Goal: Task Accomplishment & Management: Use online tool/utility

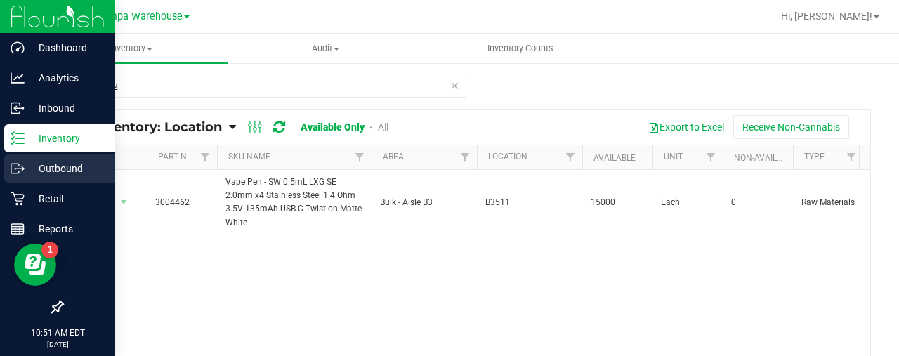
click at [52, 157] on div "Outbound" at bounding box center [59, 168] width 111 height 28
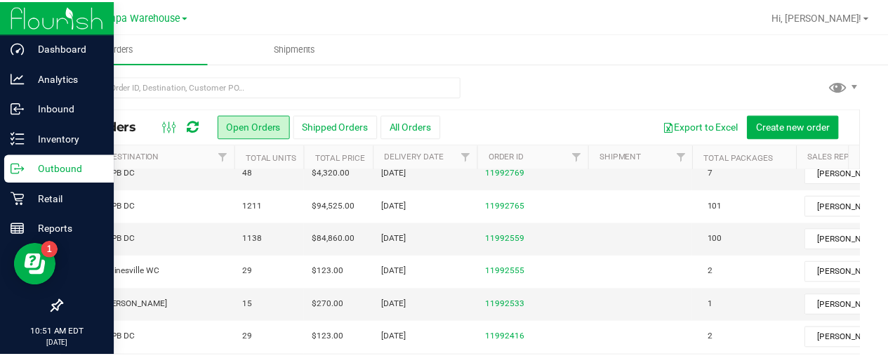
scroll to position [0, 144]
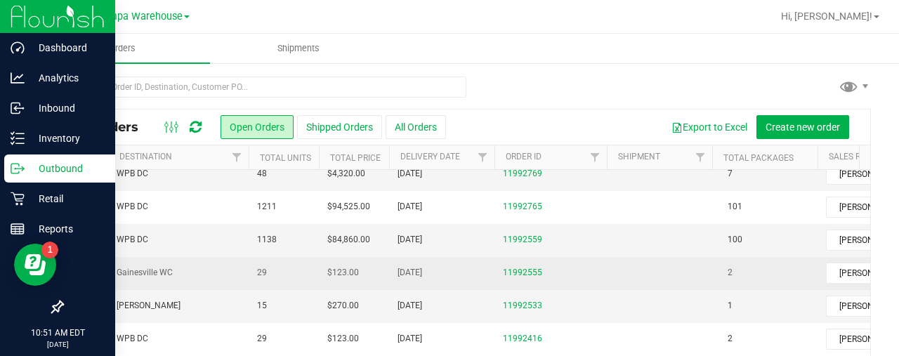
click at [209, 266] on span "Gainesville WC" at bounding box center [179, 272] width 124 height 13
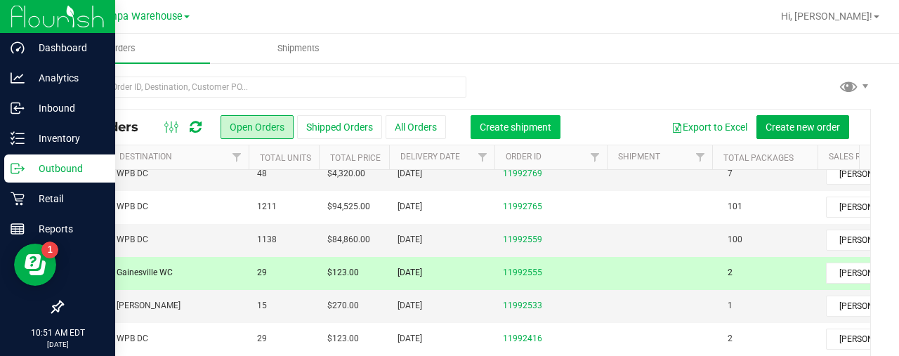
click at [529, 131] on span "Create shipment" at bounding box center [516, 126] width 72 height 11
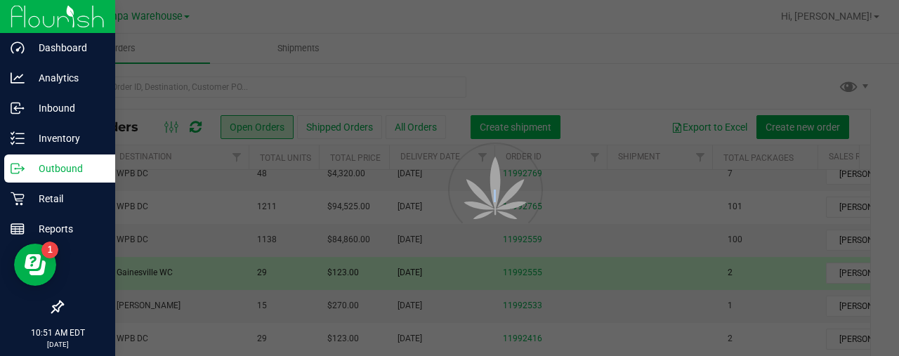
click at [529, 131] on div at bounding box center [449, 178] width 899 height 356
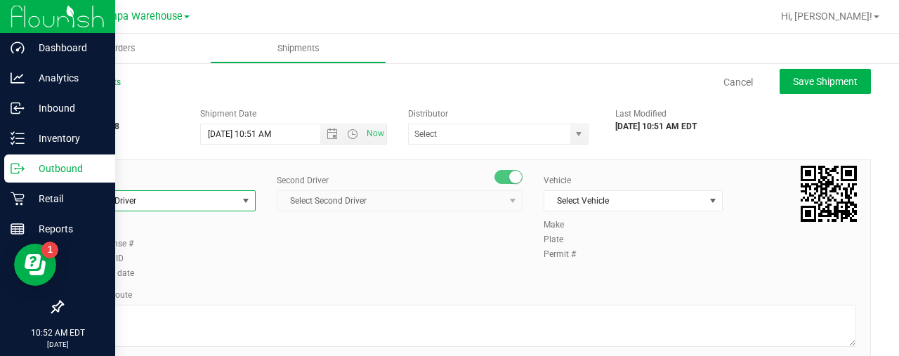
click at [242, 199] on span "select" at bounding box center [245, 200] width 11 height 11
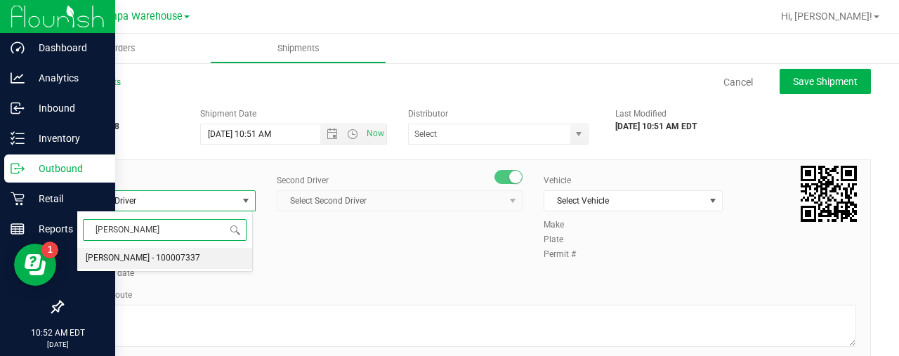
click at [156, 258] on span "Markos Carter - 100007337" at bounding box center [143, 258] width 114 height 18
type input "MARK"
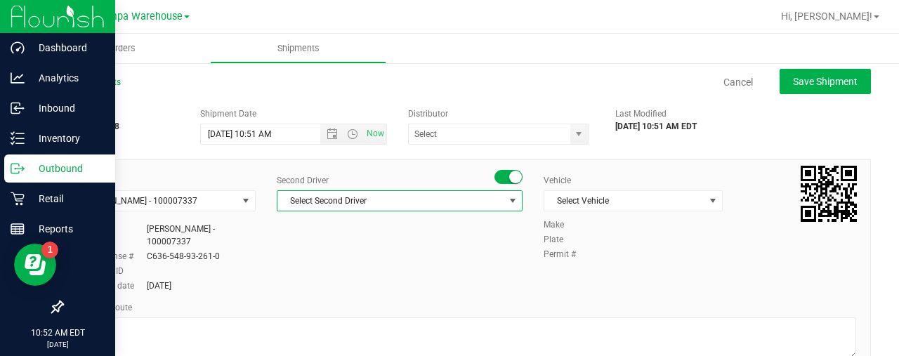
click at [514, 201] on span "select" at bounding box center [513, 201] width 18 height 20
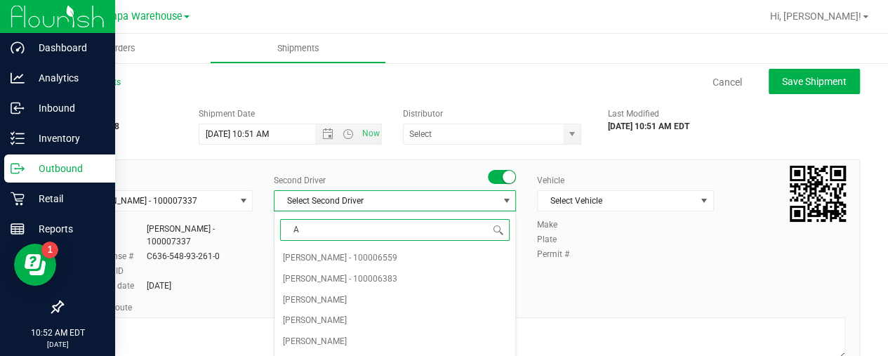
type input "AA"
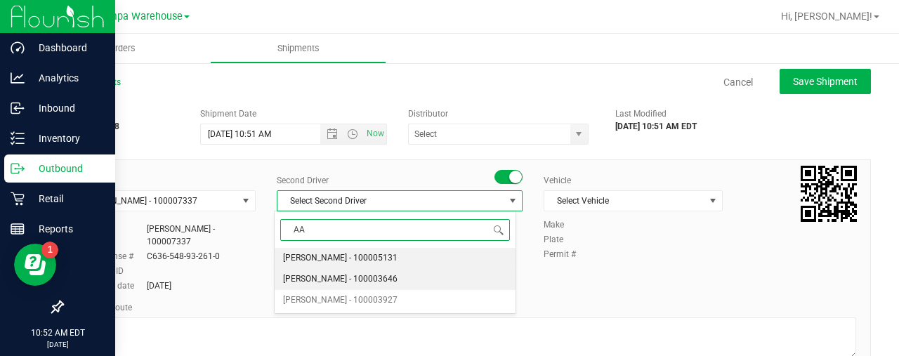
click at [341, 281] on span "Aarron Mosley - 100003646" at bounding box center [340, 279] width 114 height 18
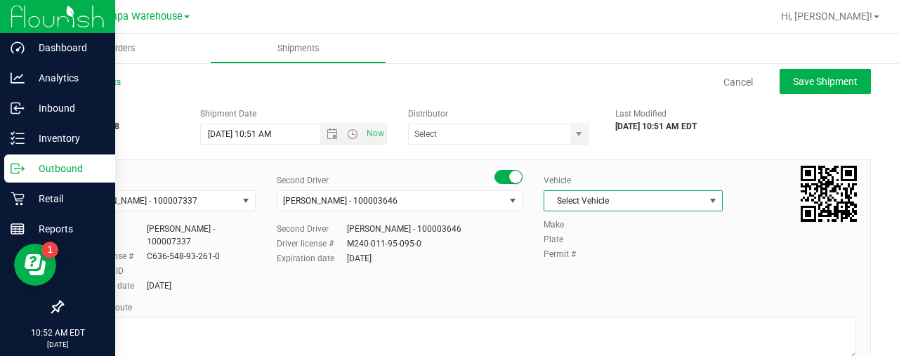
click at [629, 195] on span "Select Vehicle" at bounding box center [624, 201] width 160 height 20
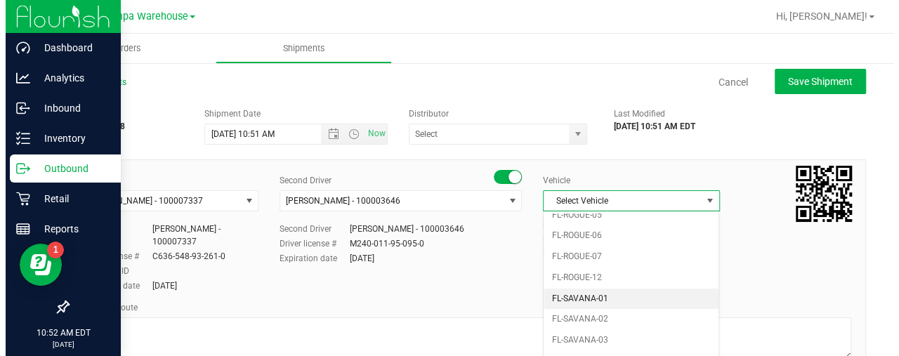
scroll to position [633, 0]
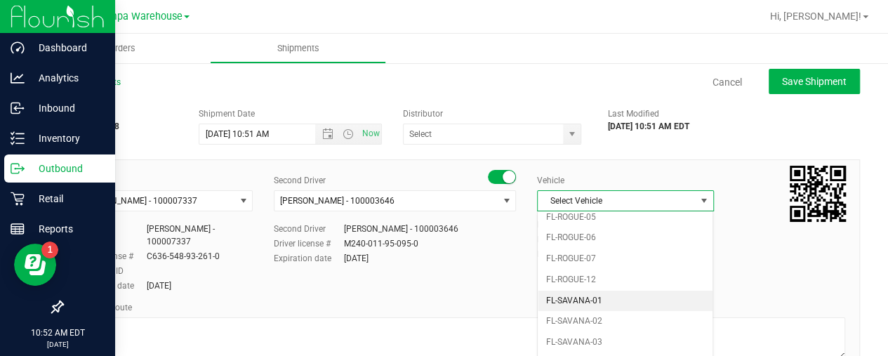
click at [600, 291] on li "FL-SAVANA-01" at bounding box center [625, 301] width 175 height 21
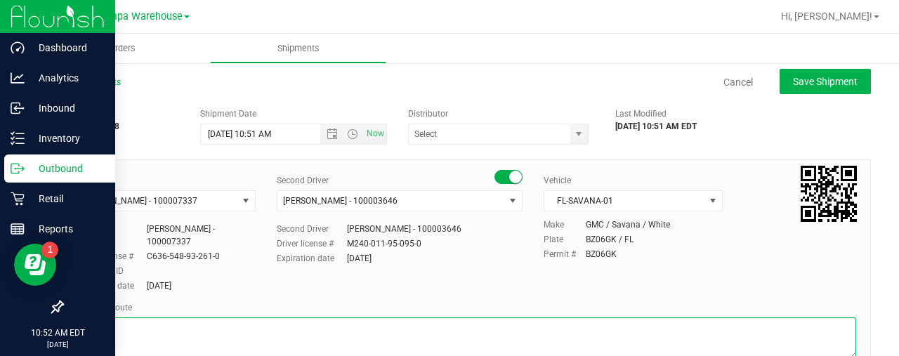
click at [449, 317] on textarea at bounding box center [466, 338] width 779 height 42
click at [573, 138] on span "select" at bounding box center [578, 134] width 11 height 11
type textarea "GAINESVILLE"
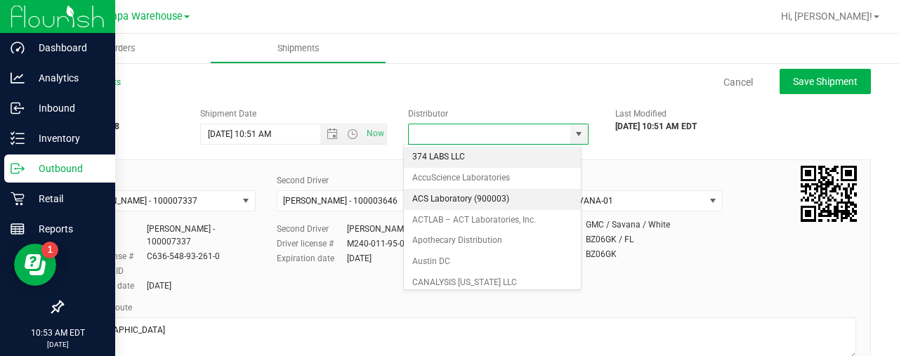
scroll to position [551, 0]
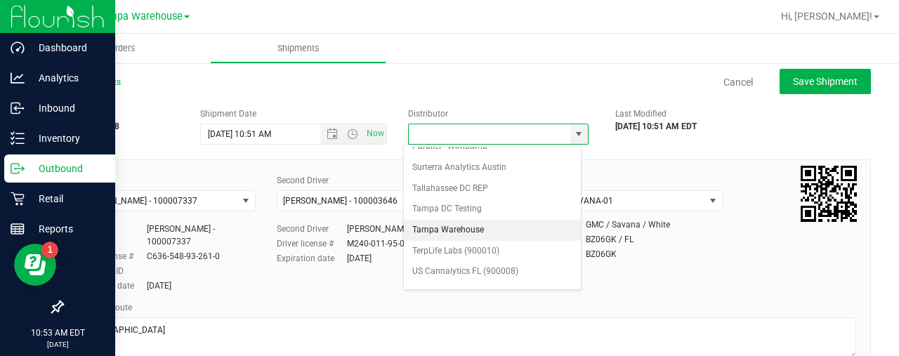
click at [482, 220] on li "Tampa Warehouse" at bounding box center [492, 230] width 177 height 21
type input "Tampa Warehouse"
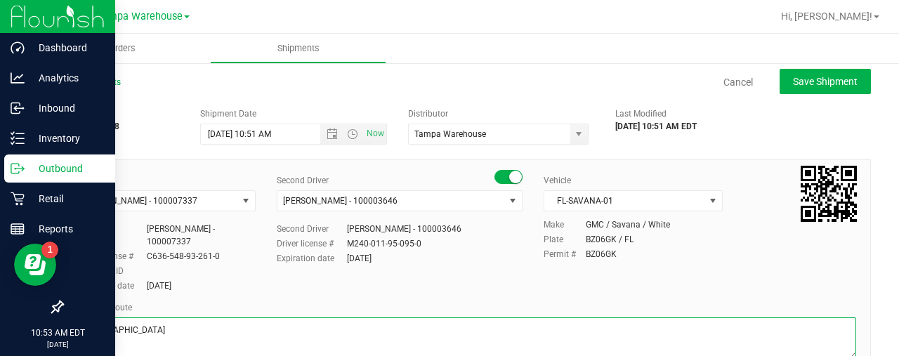
click at [249, 325] on textarea at bounding box center [466, 338] width 779 height 42
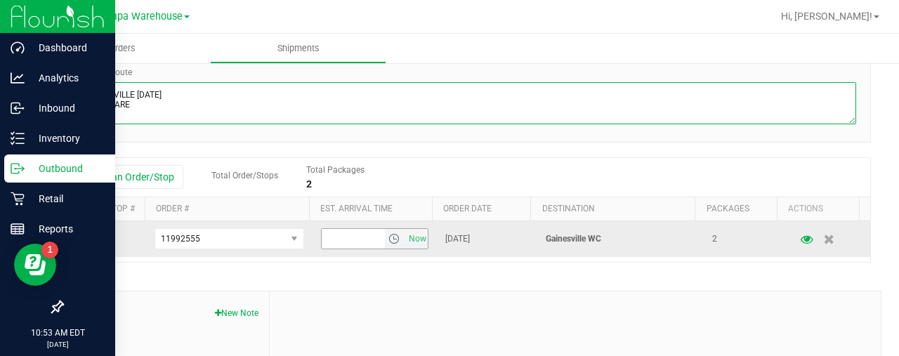
scroll to position [235, 0]
click at [388, 234] on span "select" at bounding box center [393, 239] width 11 height 11
type textarea "GAINESVILLE 9/23/25 HARDWARE"
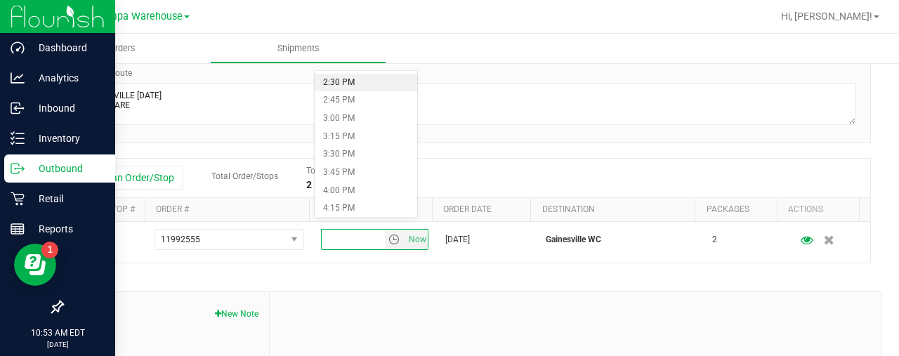
scroll to position [1048, 0]
click at [347, 187] on li "4:00 PM" at bounding box center [366, 190] width 103 height 18
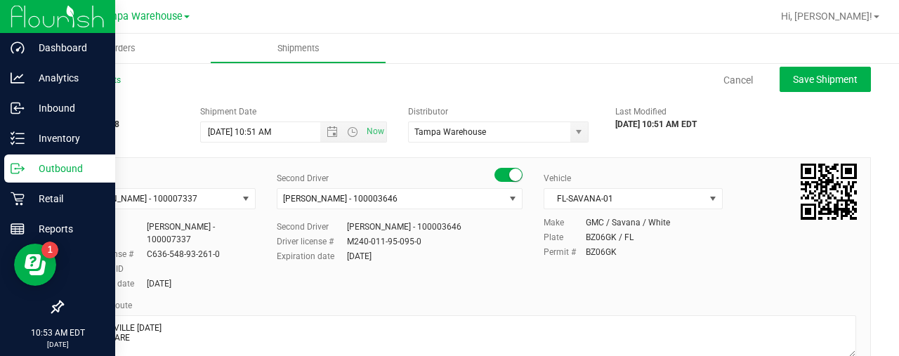
scroll to position [0, 0]
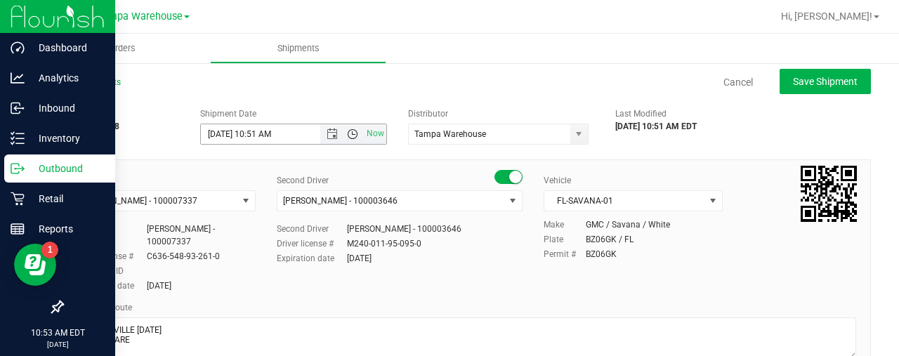
click at [348, 137] on span "Open the time view" at bounding box center [352, 134] width 11 height 11
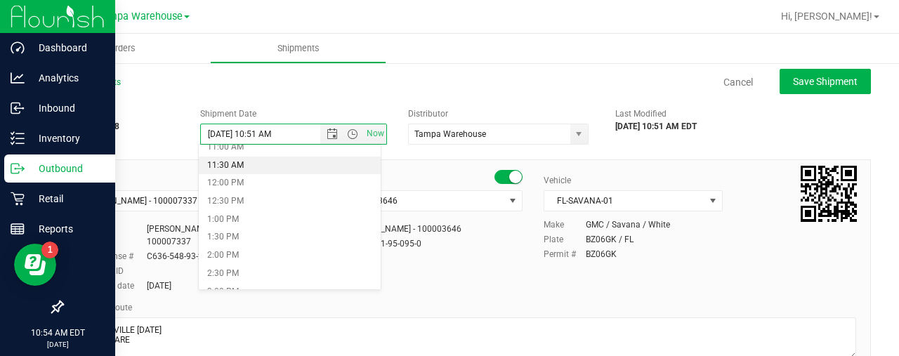
scroll to position [407, 0]
click at [275, 183] on li "12:00 PM" at bounding box center [289, 182] width 181 height 18
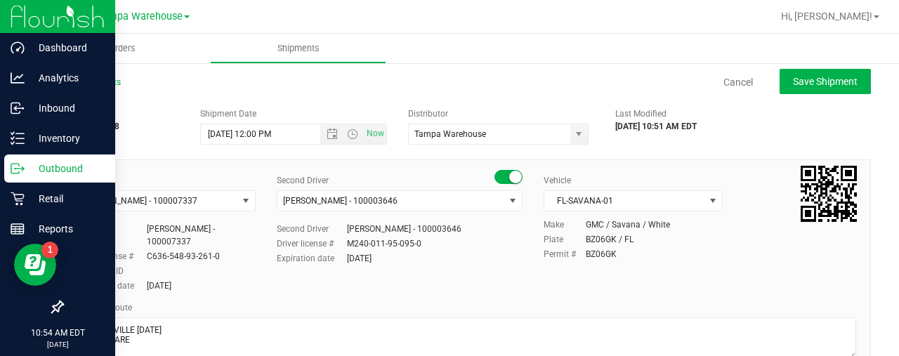
click at [508, 69] on div "Cancel Save Shipment" at bounding box center [508, 81] width 725 height 25
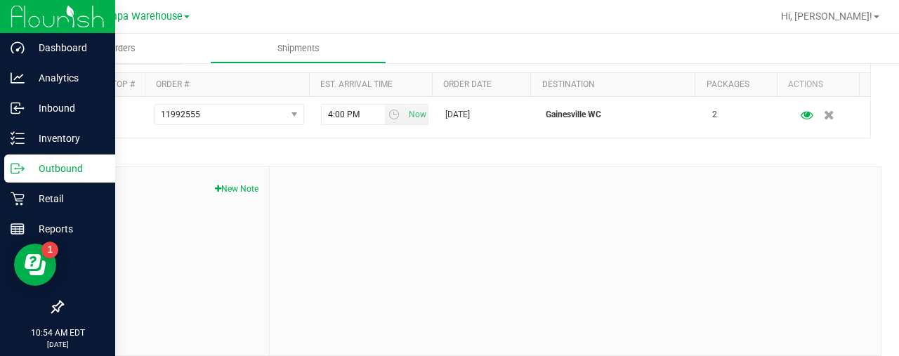
scroll to position [0, 0]
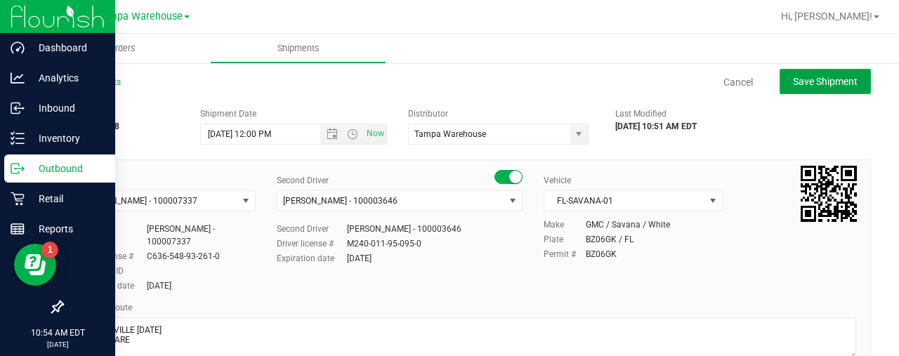
click at [806, 77] on span "Save Shipment" at bounding box center [825, 81] width 65 height 11
type input "9/23/2025 4:00 PM"
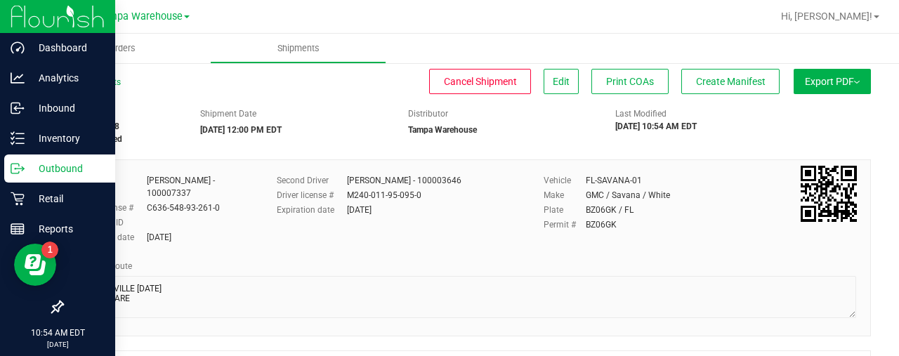
drag, startPoint x: 806, startPoint y: 77, endPoint x: 833, endPoint y: 81, distance: 27.0
click at [833, 81] on span "Export PDF" at bounding box center [832, 81] width 55 height 11
click at [791, 129] on span "Manifest by Lot" at bounding box center [796, 134] width 58 height 10
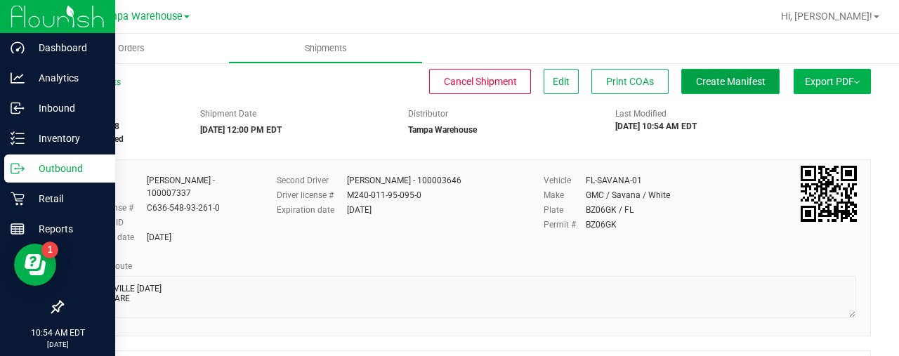
click at [726, 85] on span "Create Manifest" at bounding box center [731, 81] width 70 height 11
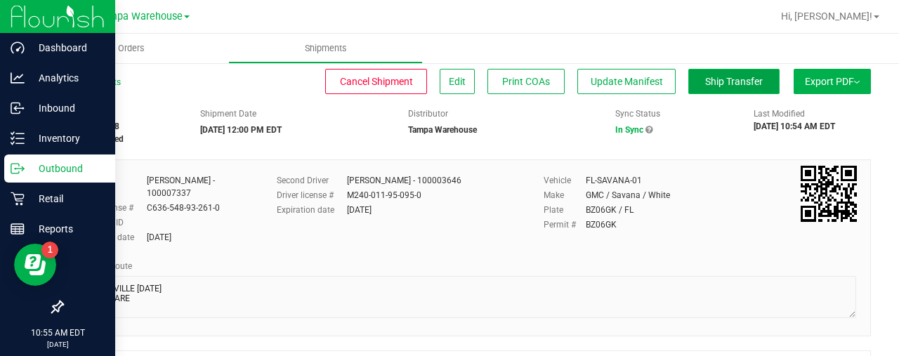
click at [706, 78] on span "Ship Transfer" at bounding box center [734, 81] width 58 height 11
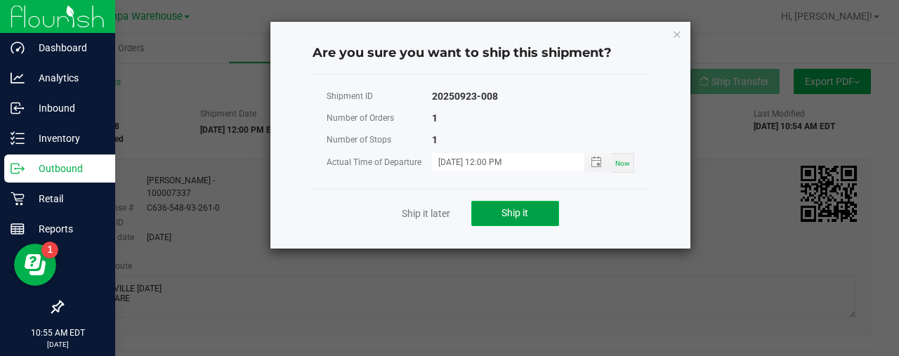
click at [489, 211] on button "Ship it" at bounding box center [515, 213] width 88 height 25
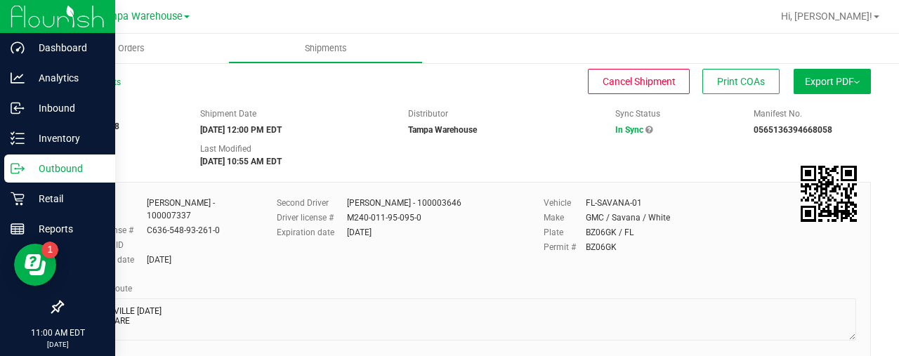
click at [812, 84] on span "Export PDF" at bounding box center [832, 81] width 55 height 11
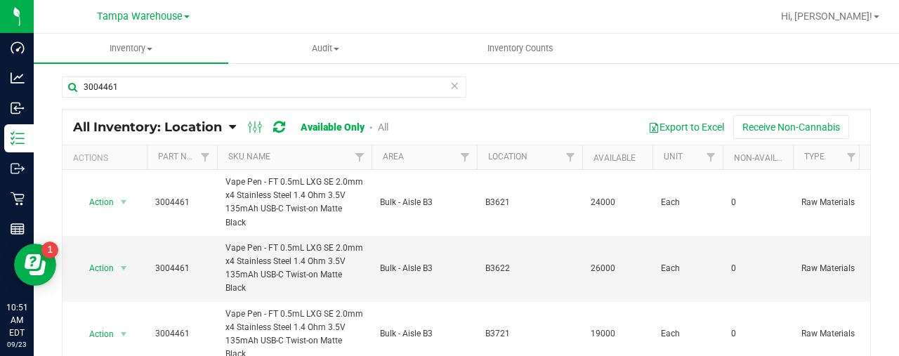
scroll to position [49, 0]
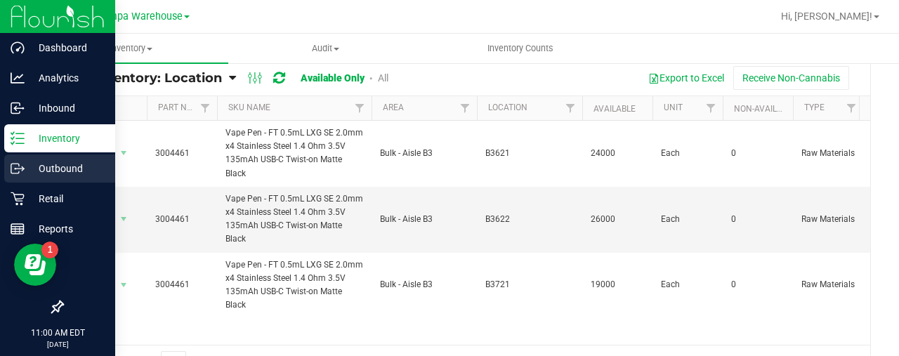
click at [24, 166] on icon at bounding box center [18, 169] width 14 height 14
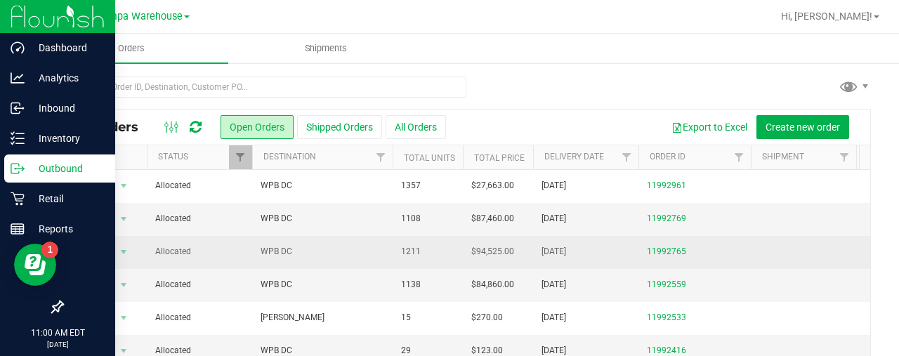
scroll to position [18, 0]
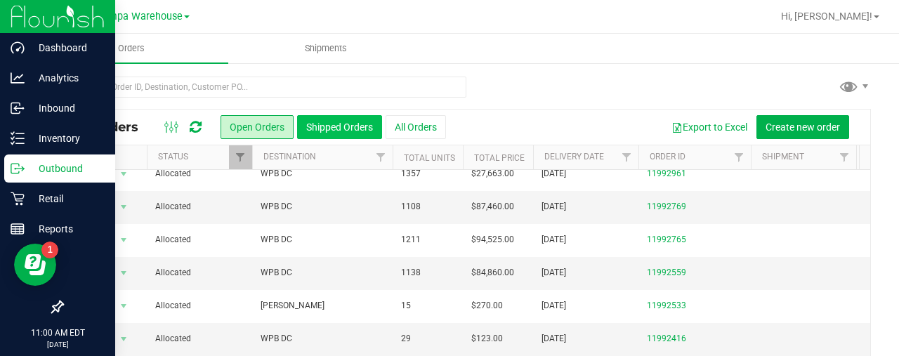
click at [342, 124] on button "Shipped Orders" at bounding box center [339, 127] width 85 height 24
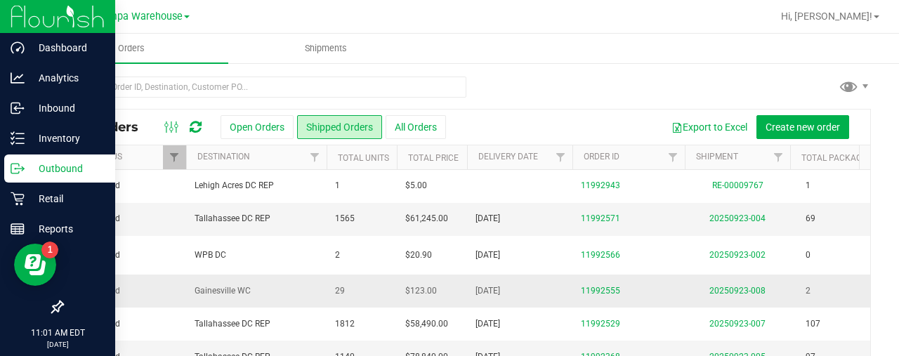
scroll to position [0, 51]
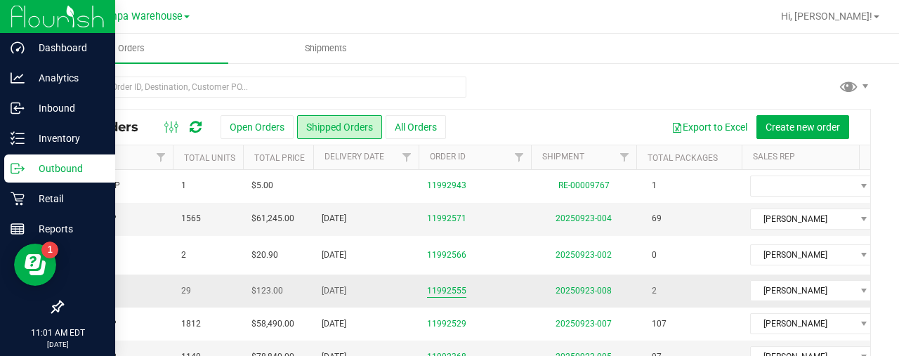
click at [452, 291] on link "11992555" at bounding box center [446, 290] width 39 height 13
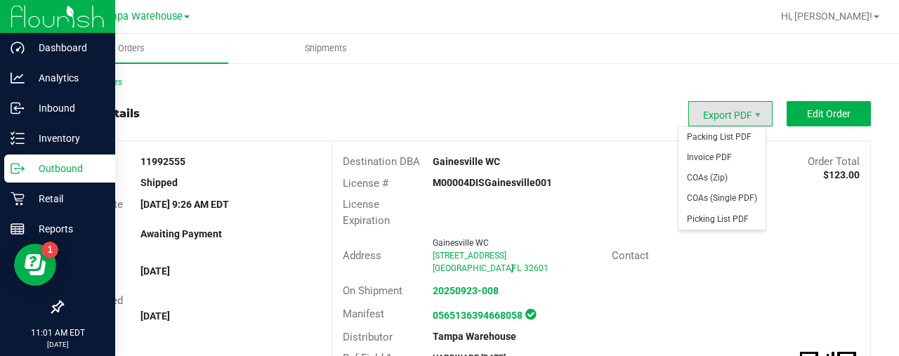
click at [721, 111] on span "Export PDF" at bounding box center [730, 113] width 84 height 25
click at [708, 159] on span "Invoice PDF" at bounding box center [721, 157] width 87 height 20
